Goal: Task Accomplishment & Management: Manage account settings

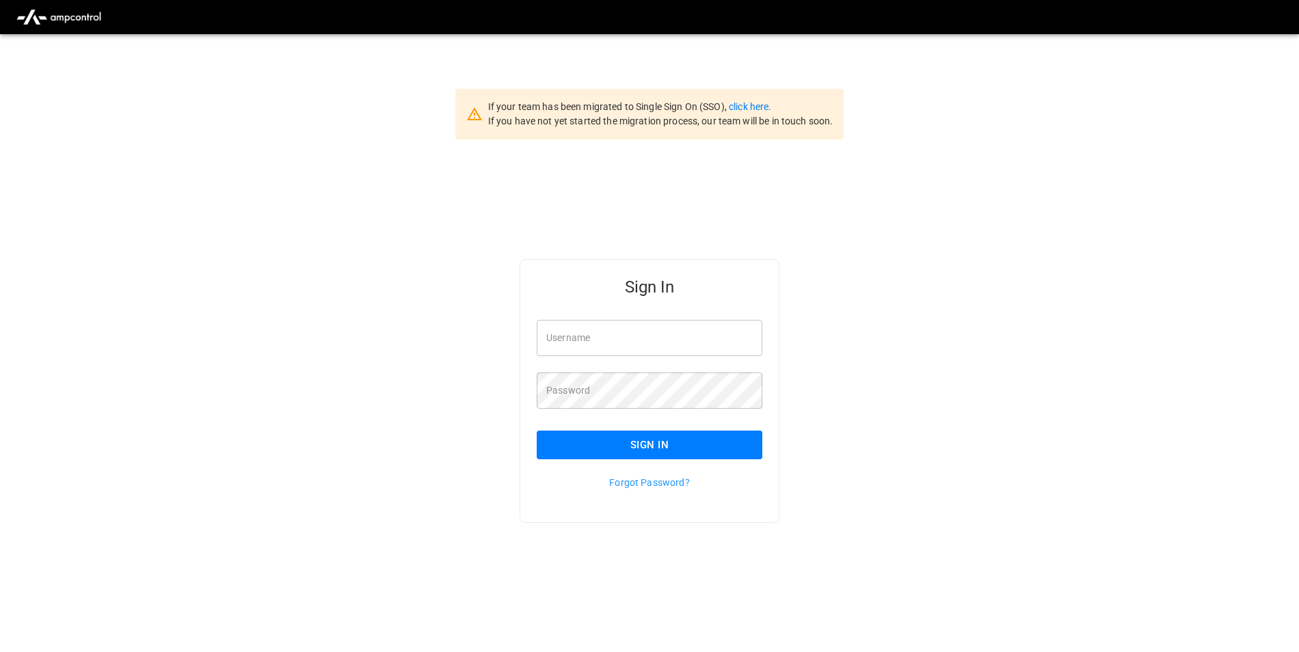
type input "**********"
click at [746, 110] on link "click here." at bounding box center [750, 106] width 42 height 11
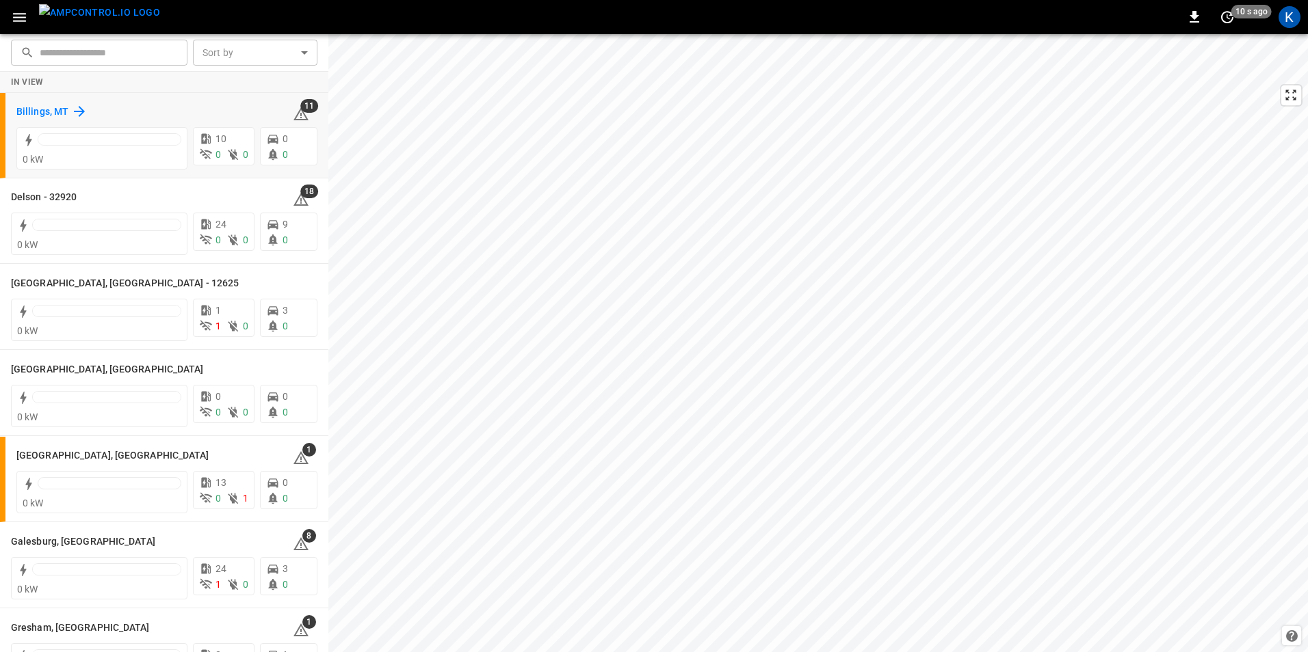
click at [35, 108] on h6 "Billings, MT" at bounding box center [42, 112] width 52 height 15
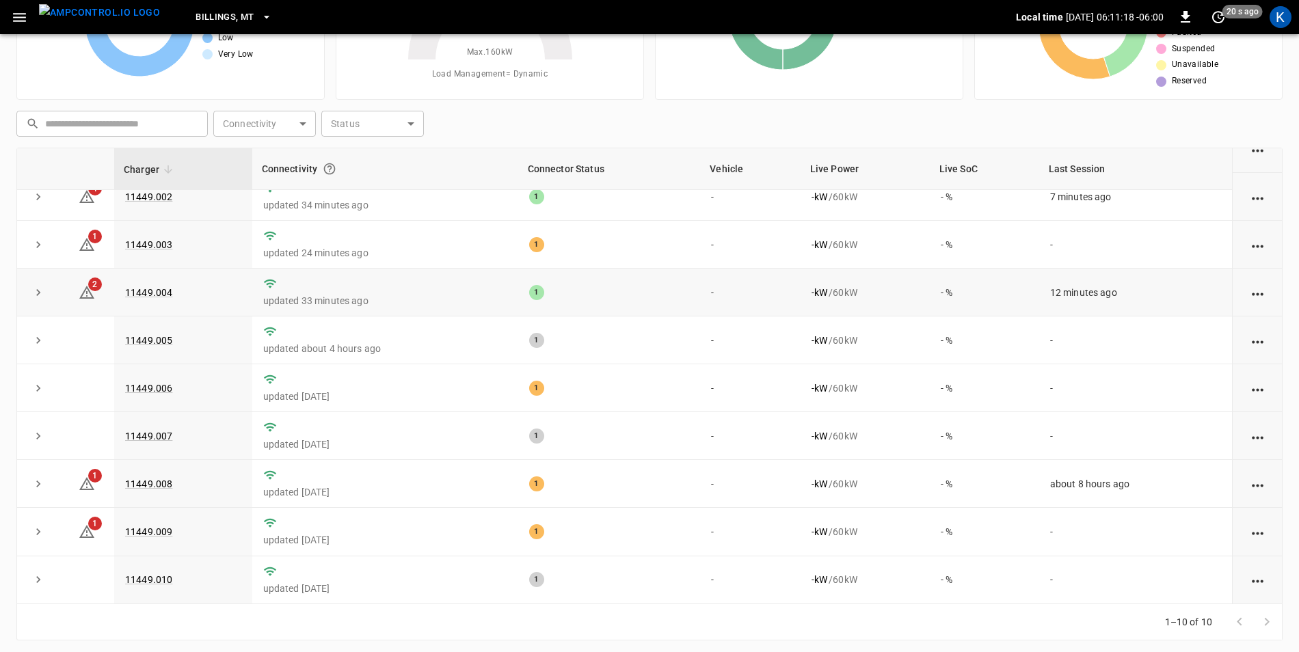
scroll to position [130, 0]
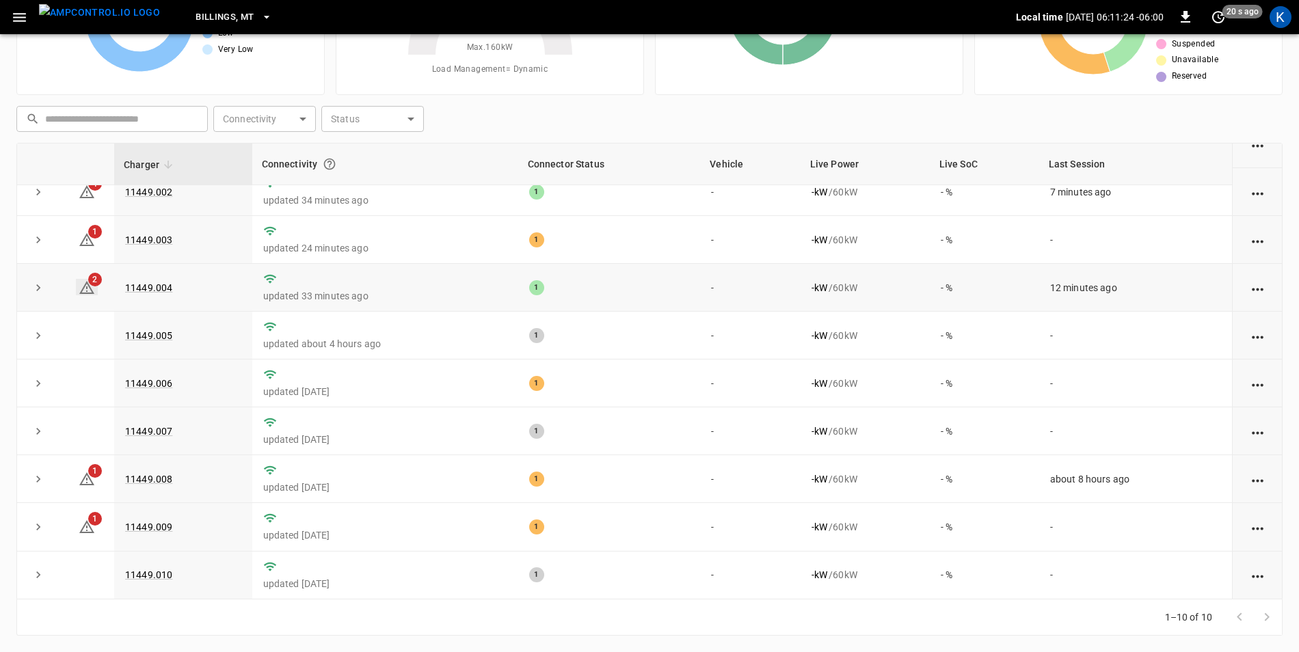
click at [88, 284] on icon at bounding box center [87, 288] width 16 height 16
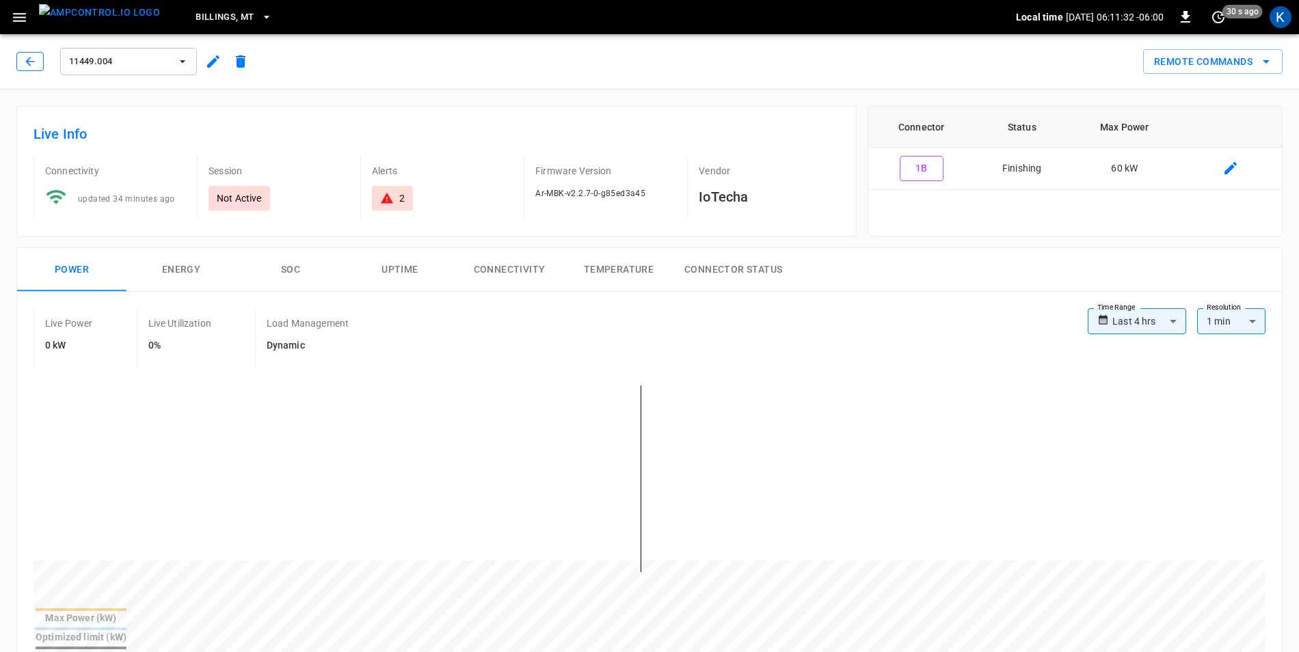
click at [36, 64] on icon "button" at bounding box center [30, 62] width 14 height 14
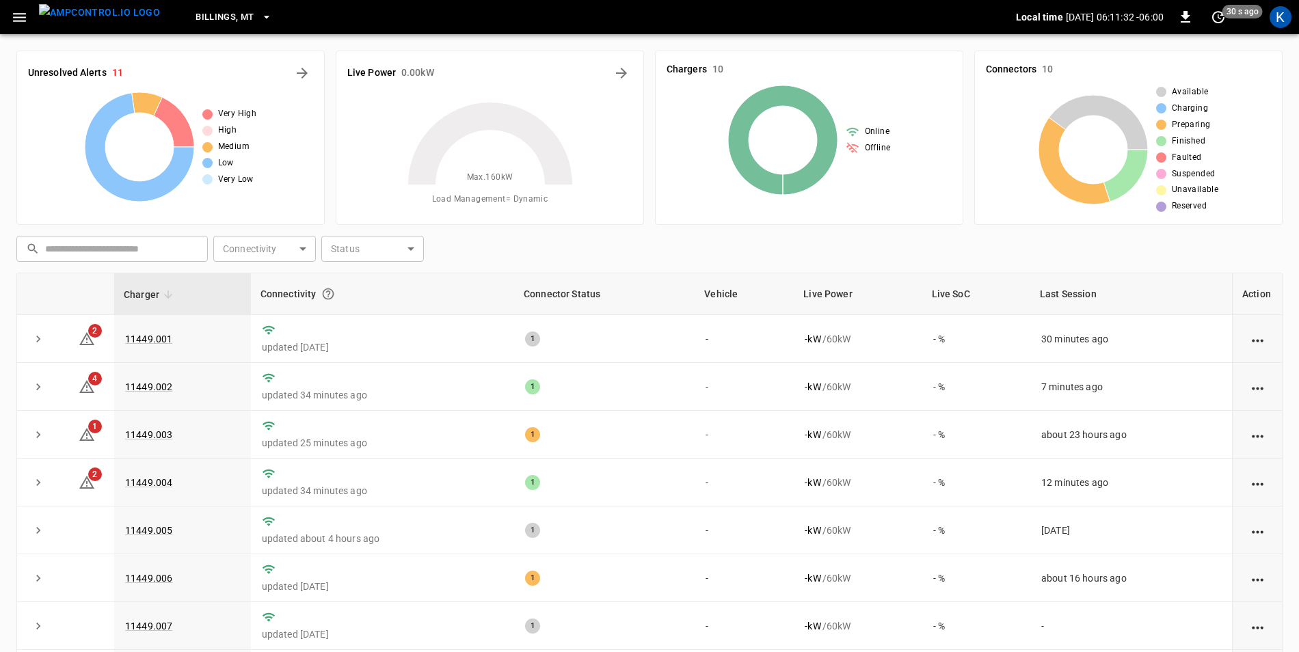
scroll to position [130, 0]
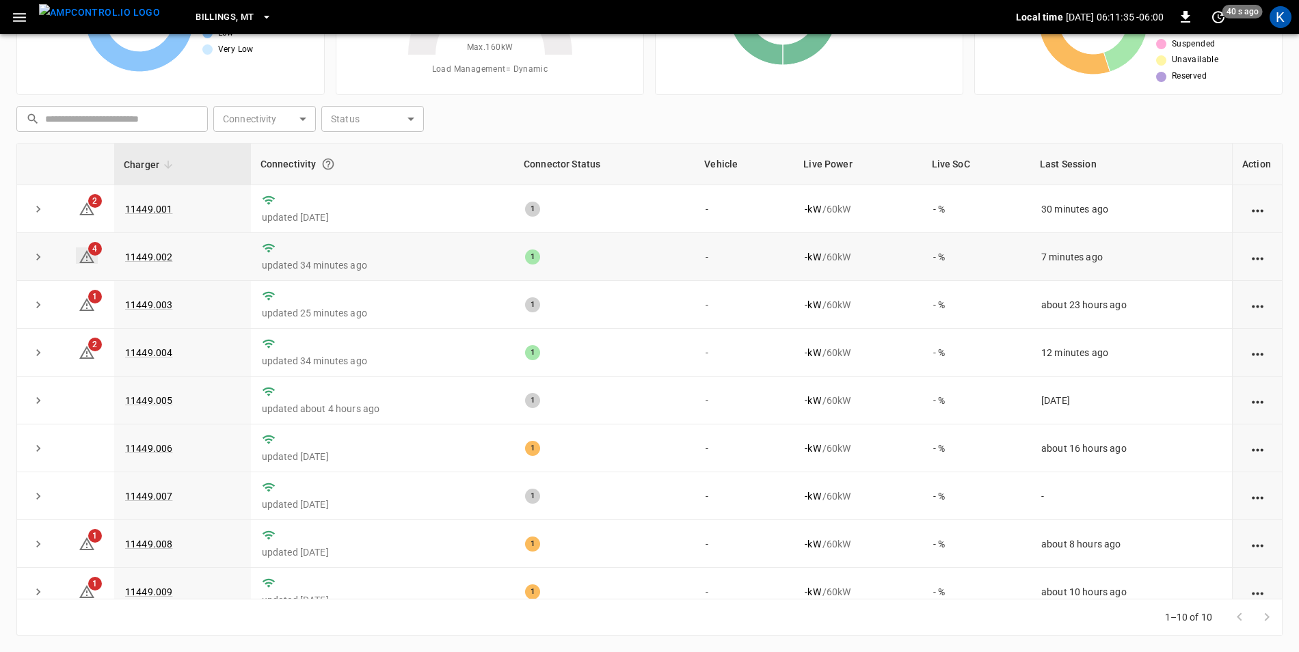
click at [85, 254] on icon at bounding box center [87, 257] width 16 height 16
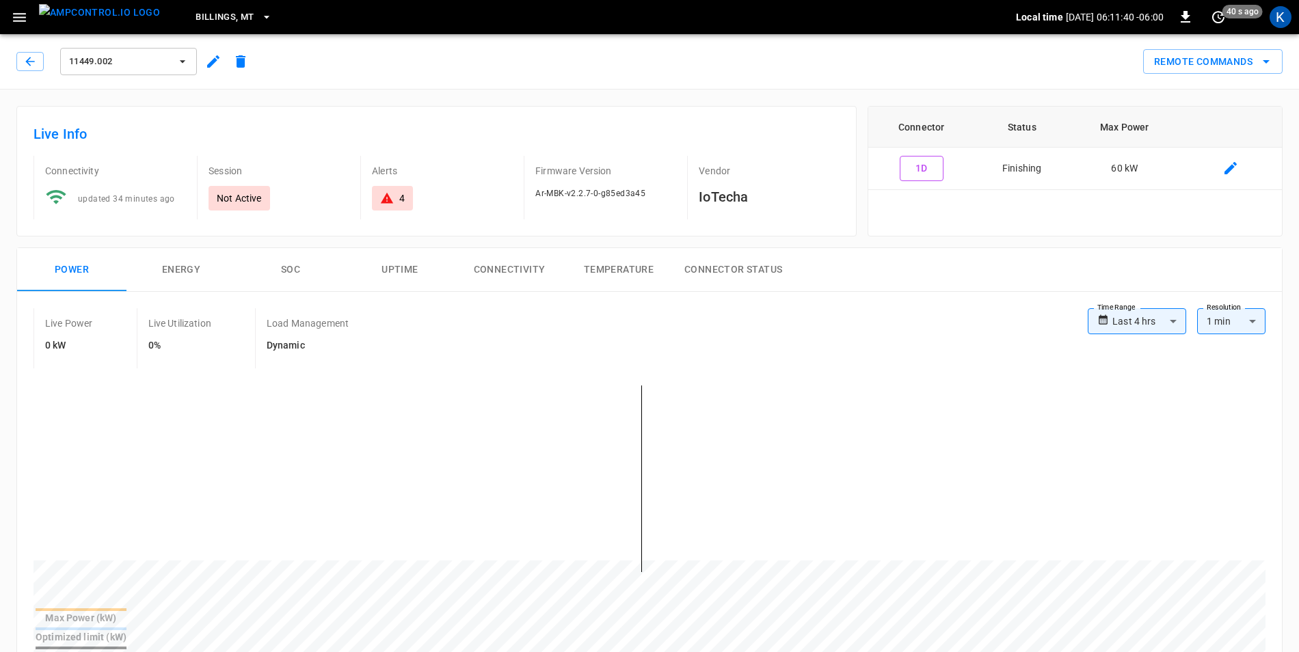
click at [212, 60] on icon "button" at bounding box center [213, 61] width 16 height 16
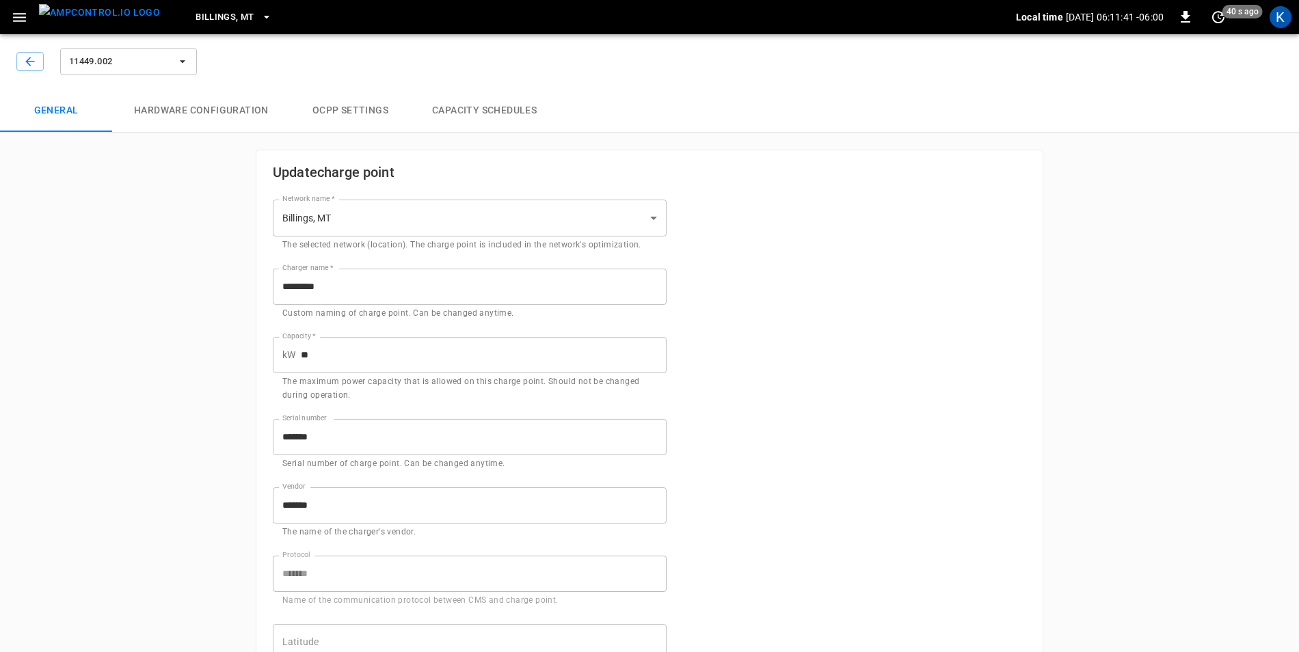
type input "**********"
click at [34, 60] on icon "button" at bounding box center [30, 62] width 14 height 14
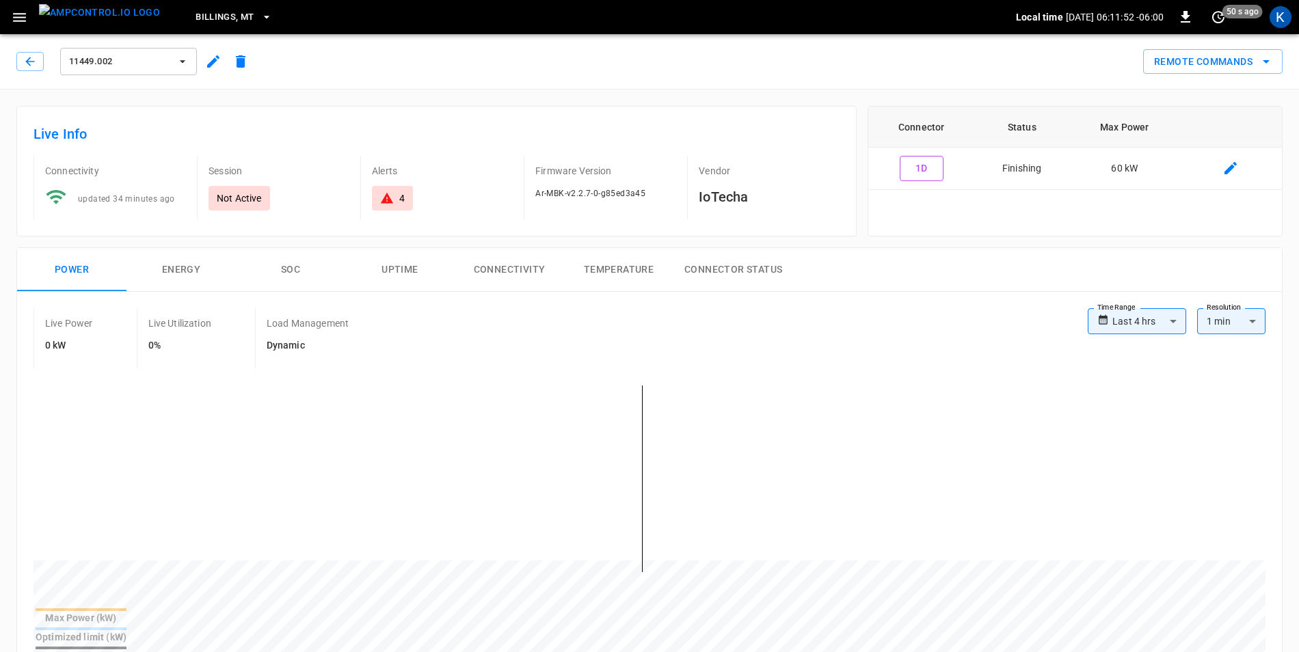
click at [21, 23] on icon "button" at bounding box center [19, 17] width 17 height 17
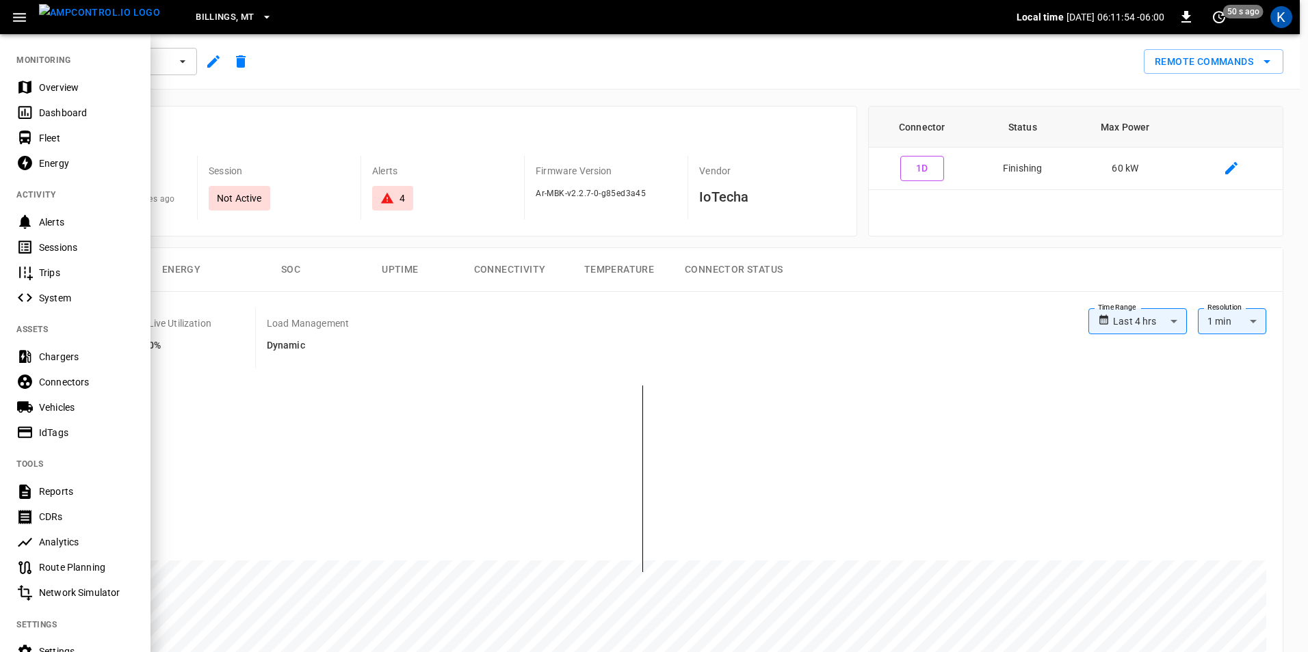
click at [66, 85] on div "Overview" at bounding box center [86, 88] width 95 height 14
